Goal: Task Accomplishment & Management: Use online tool/utility

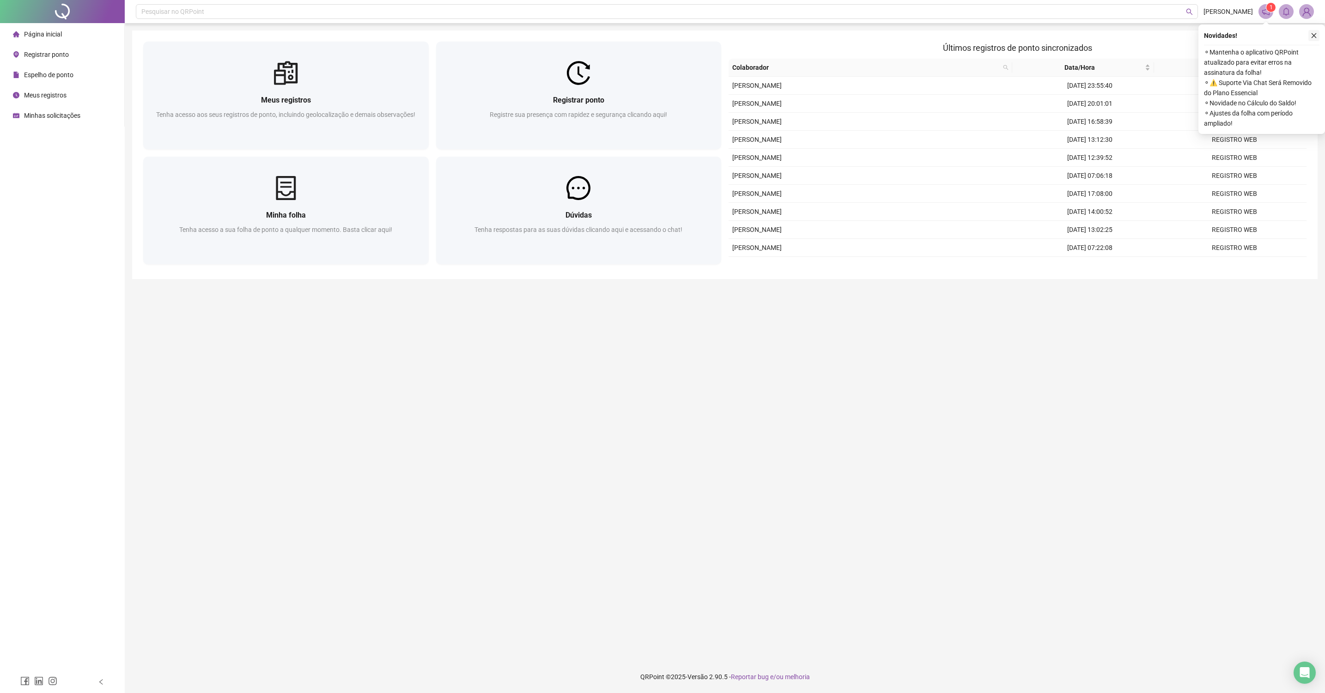
click at [1316, 36] on icon "close" at bounding box center [1313, 35] width 6 height 6
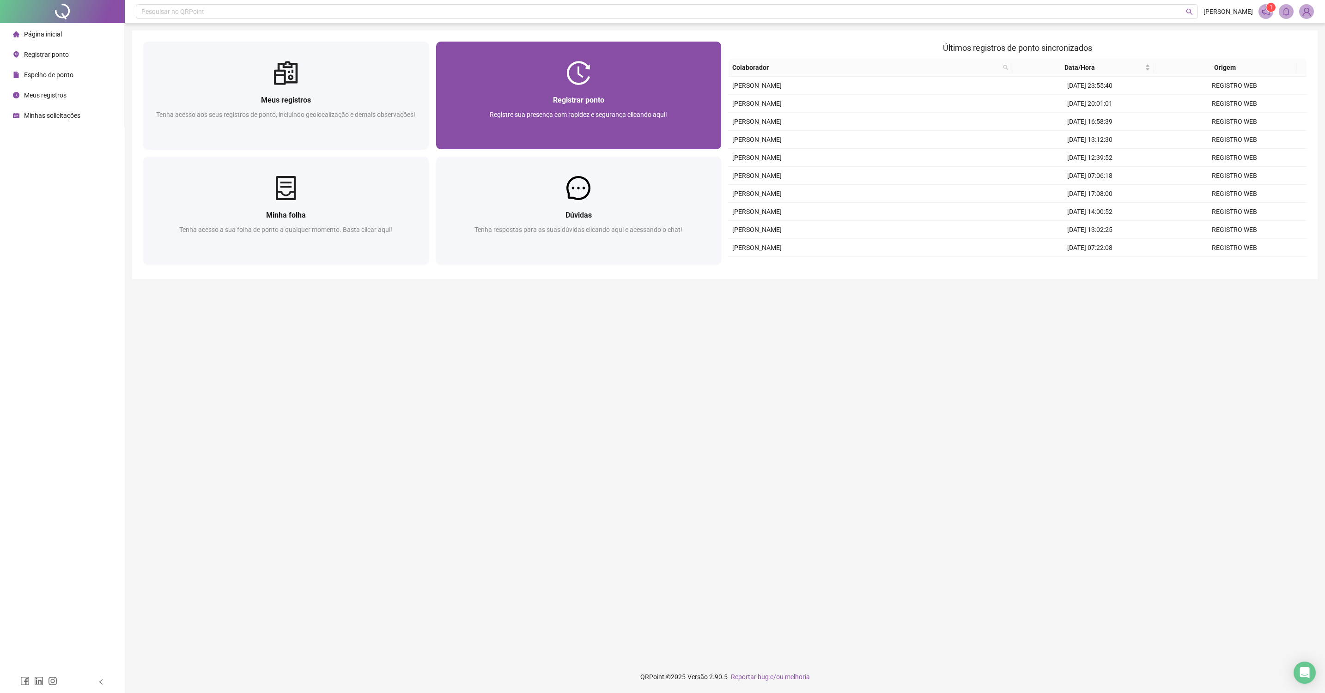
click at [592, 96] on span "Registrar ponto" at bounding box center [578, 100] width 51 height 9
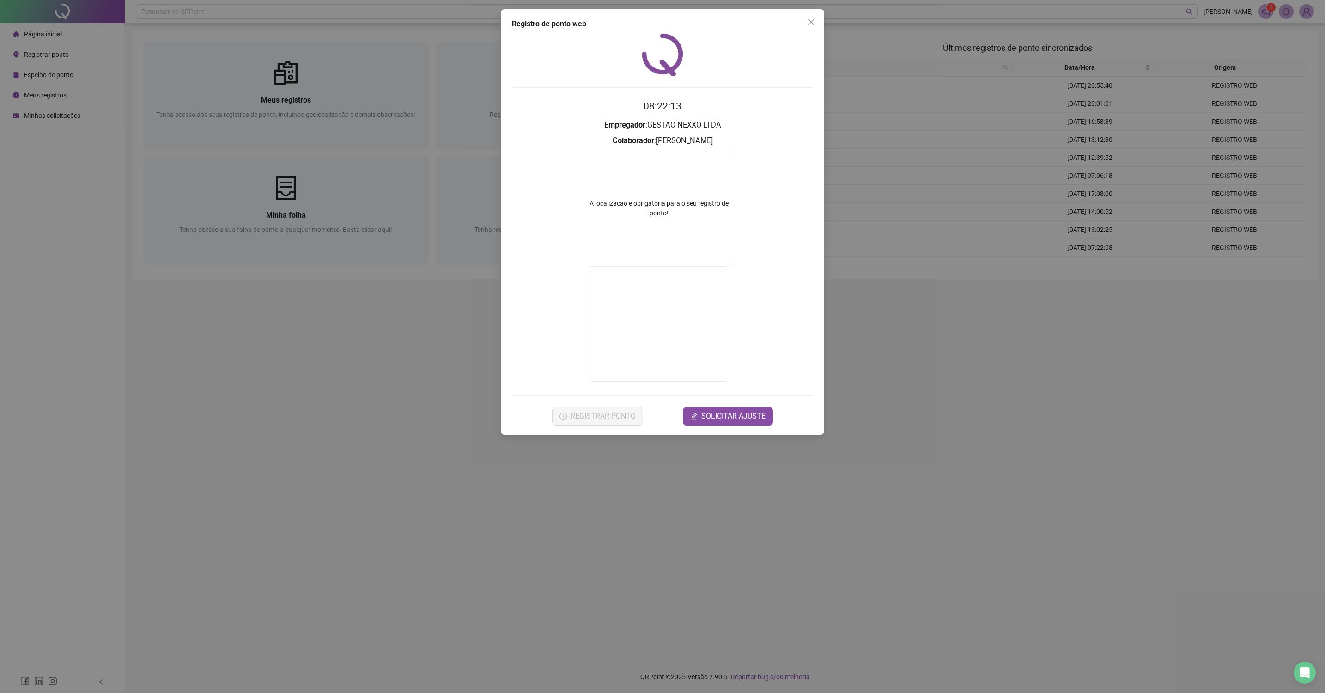
click at [348, 315] on div "Registro de ponto web 08:22:13 Empregador : GESTAO NEXXO LTDA Colaborador : PED…" at bounding box center [662, 346] width 1325 height 693
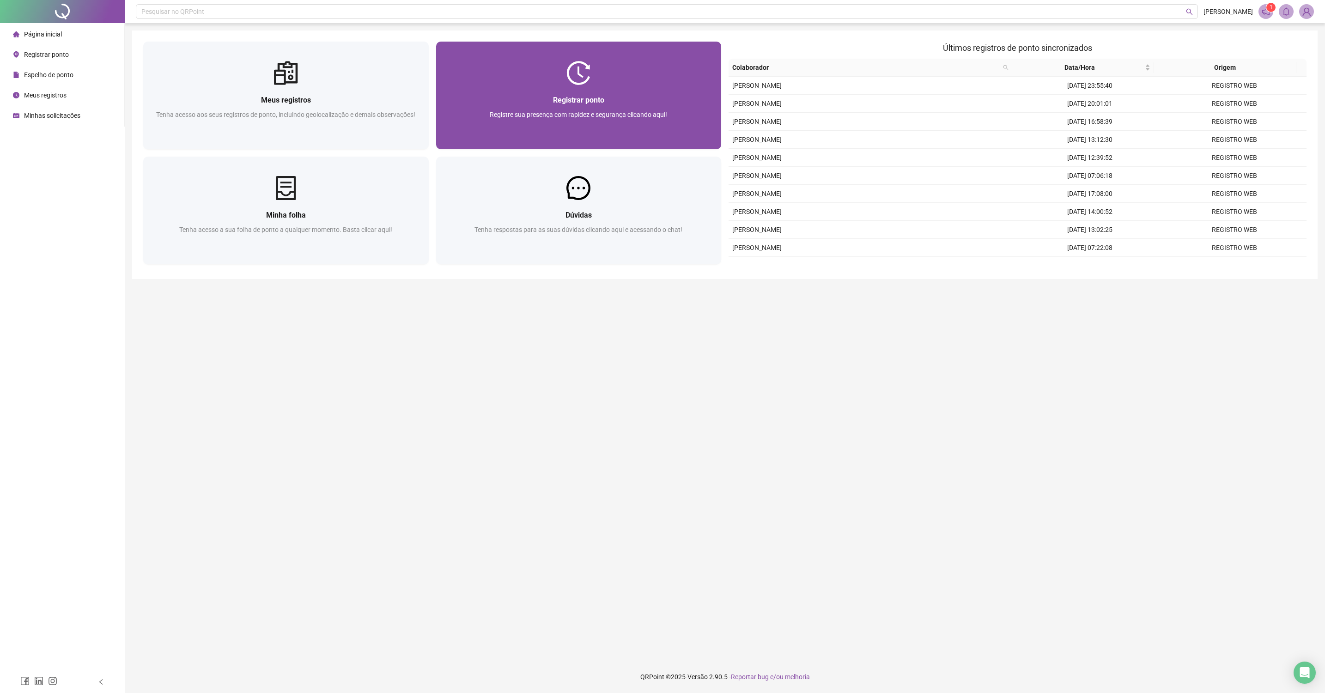
click at [581, 114] on span "Registre sua presença com rapidez e segurança clicando aqui!" at bounding box center [578, 114] width 177 height 7
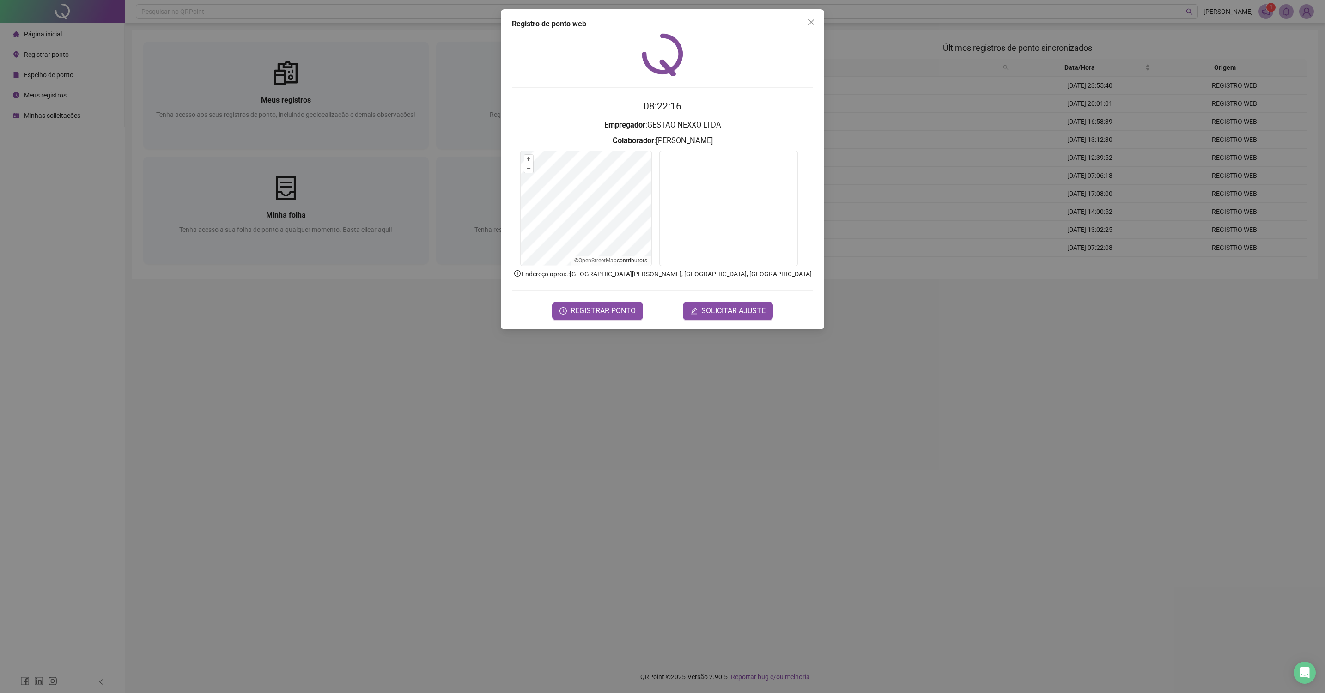
click at [596, 285] on form "08:22:16 Empregador : GESTAO NEXXO LTDA Colaborador : PEDRO TOURNILLON DREHMER …" at bounding box center [662, 209] width 301 height 221
click at [588, 308] on span "REGISTRAR PONTO" at bounding box center [602, 310] width 65 height 11
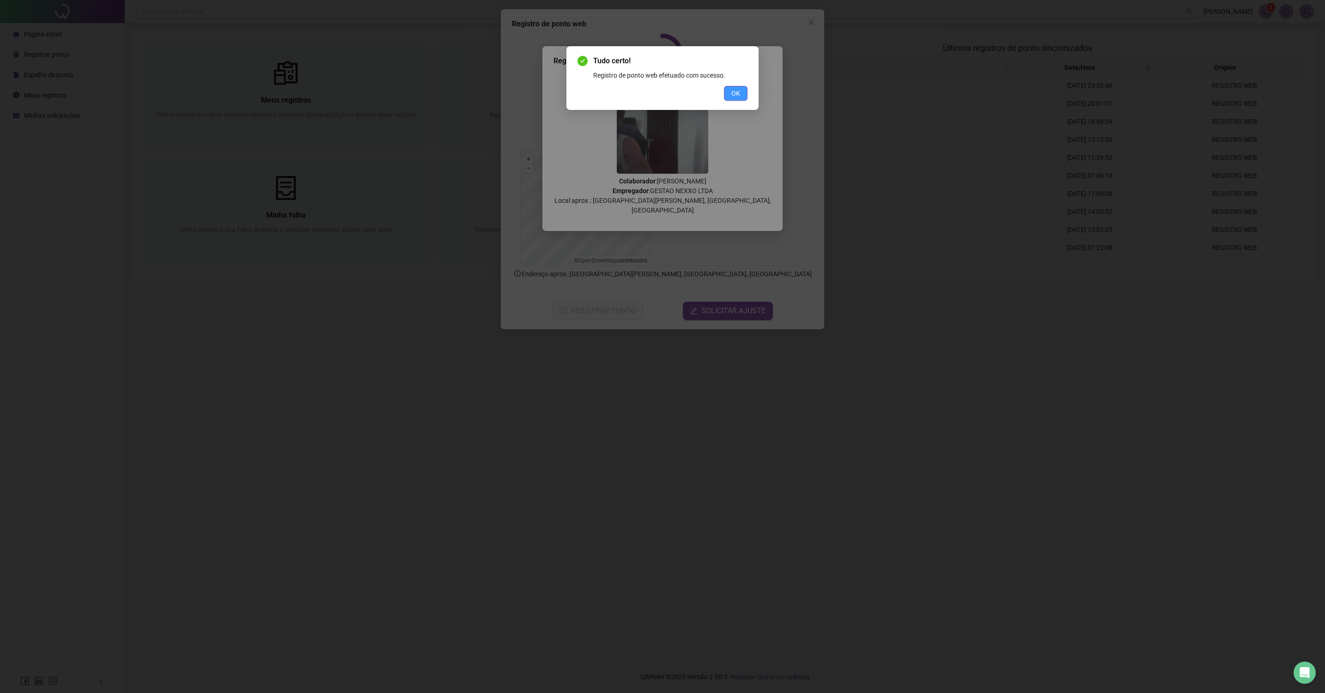
click at [743, 88] on button "OK" at bounding box center [736, 93] width 24 height 15
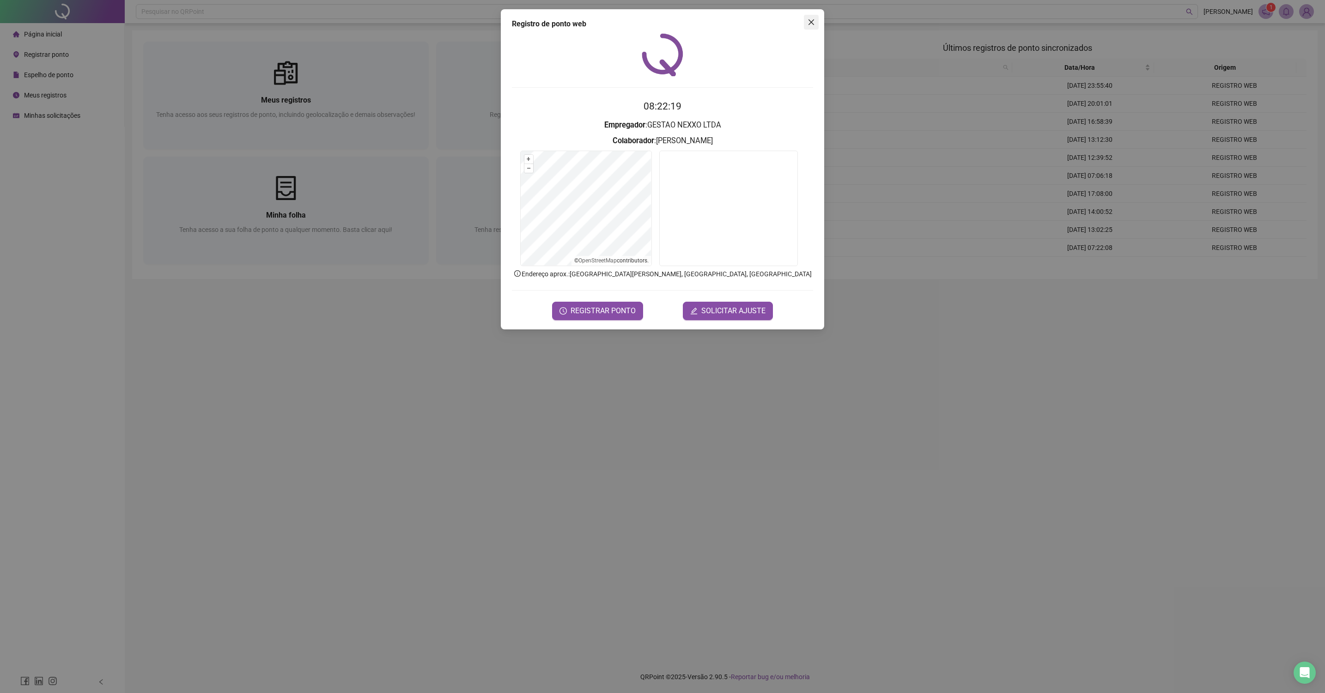
click at [816, 21] on span "Close" at bounding box center [811, 21] width 15 height 7
click at [808, 24] on icon "close" at bounding box center [810, 21] width 7 height 7
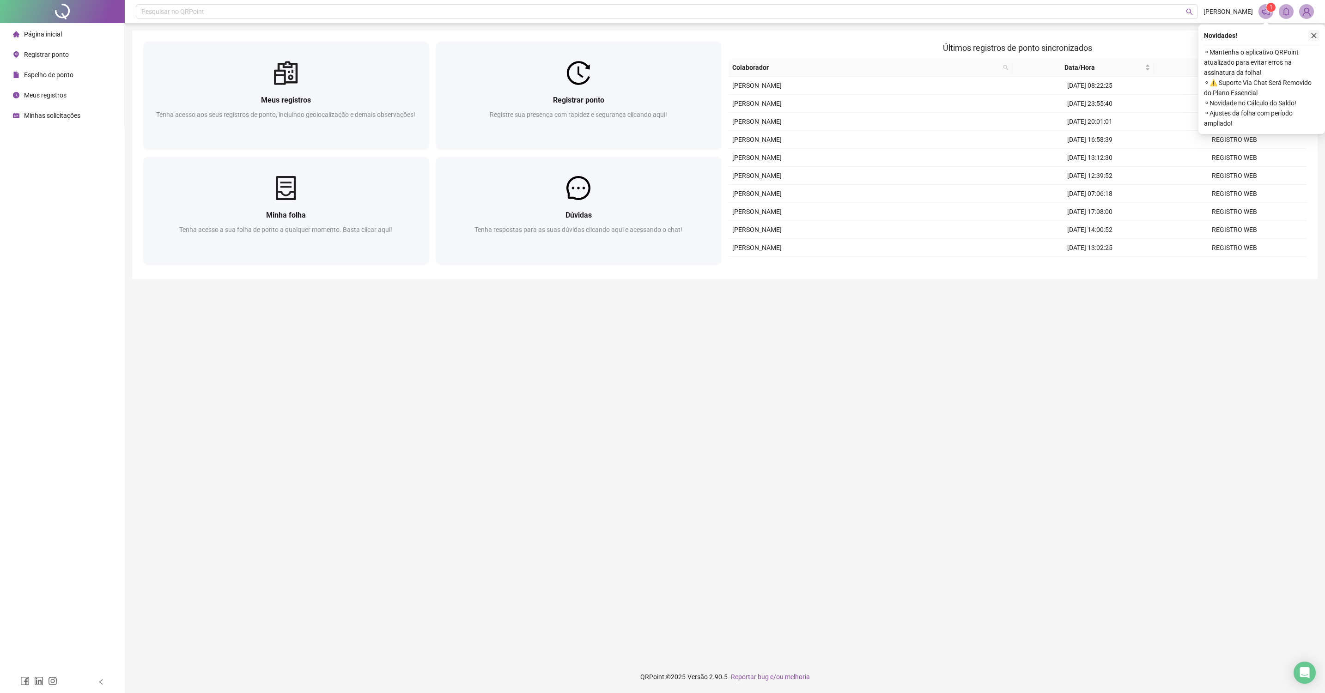
click at [1318, 34] on button "button" at bounding box center [1313, 35] width 11 height 11
